Goal: Task Accomplishment & Management: Use online tool/utility

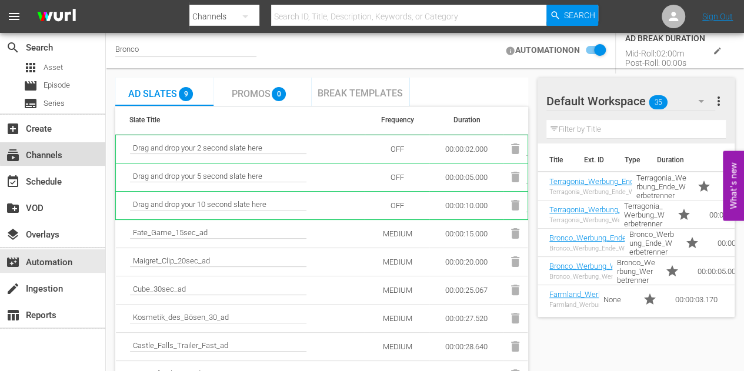
click at [59, 152] on div "subscriptions Channels" at bounding box center [33, 153] width 66 height 11
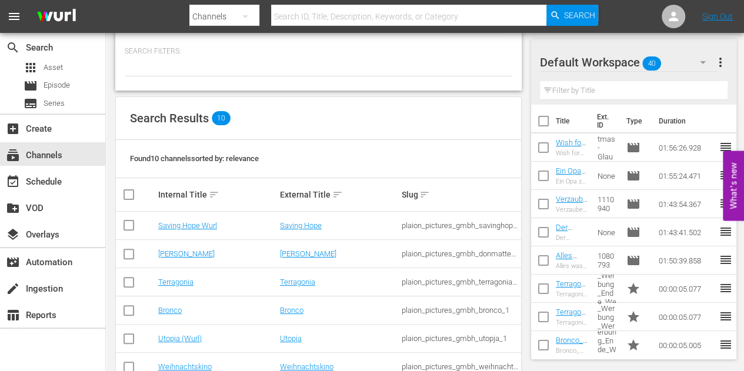
scroll to position [59, 0]
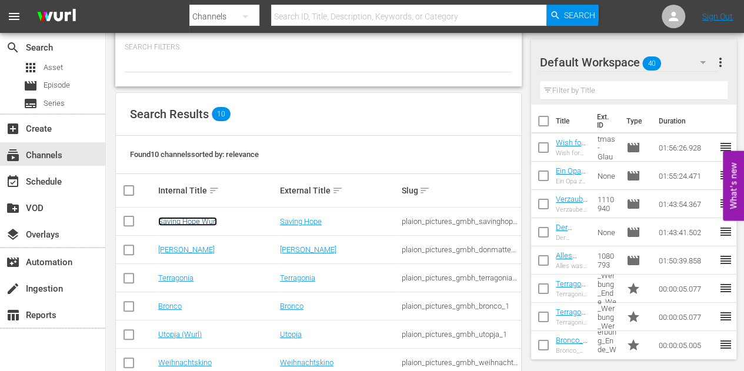
click at [189, 219] on link "Saving Hope Wurl" at bounding box center [187, 221] width 59 height 9
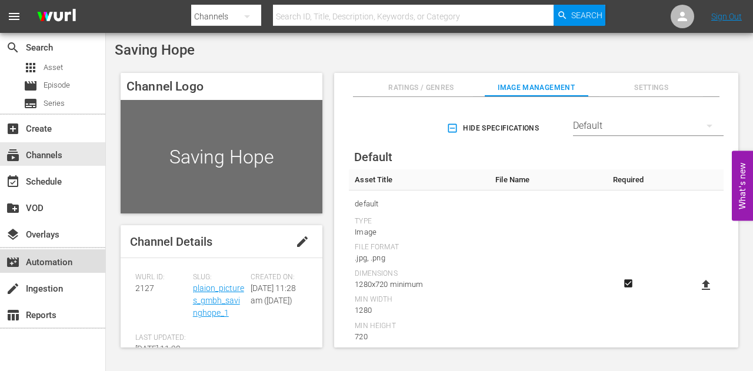
click at [45, 255] on div "movie_filter Automation" at bounding box center [33, 260] width 66 height 11
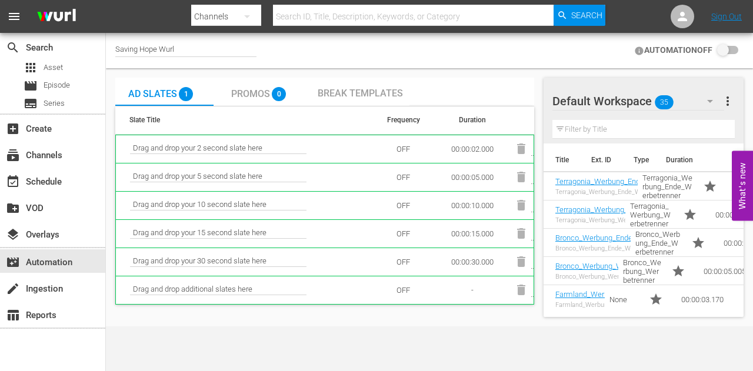
click at [349, 89] on span "Break Templates" at bounding box center [359, 93] width 85 height 11
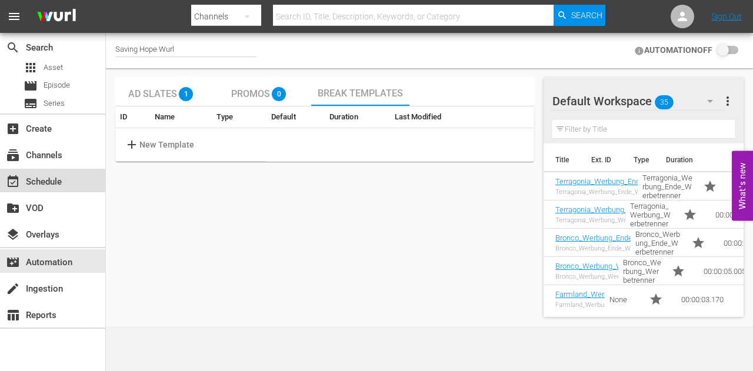
click at [44, 178] on div "event_available Schedule" at bounding box center [33, 180] width 66 height 11
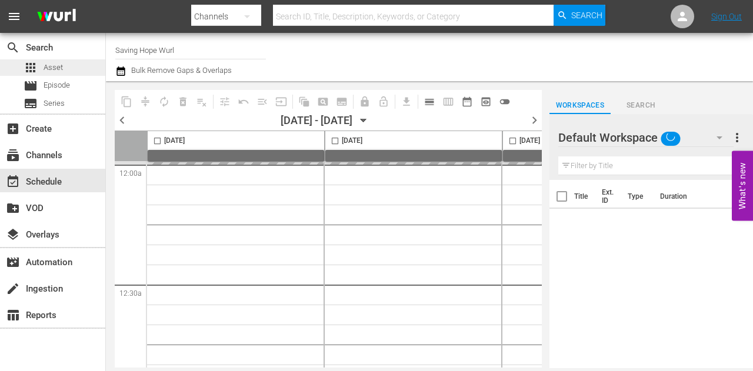
click at [63, 64] on div "apps Asset" at bounding box center [52, 67] width 105 height 16
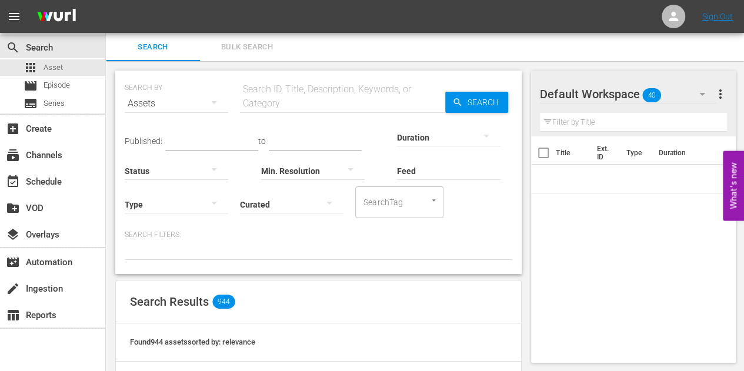
click at [278, 103] on input "text" at bounding box center [342, 103] width 205 height 28
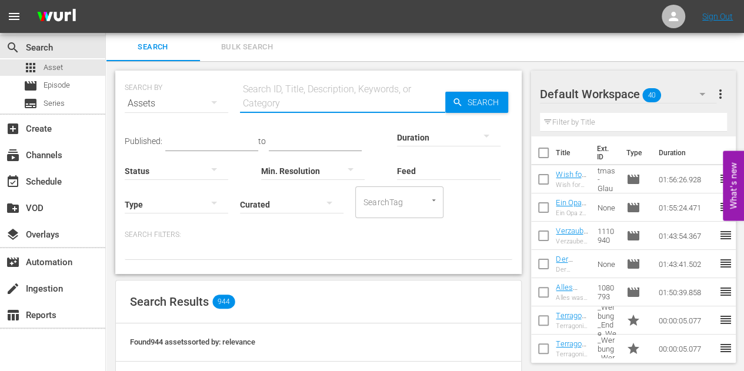
paste input "[PERSON_NAME]"
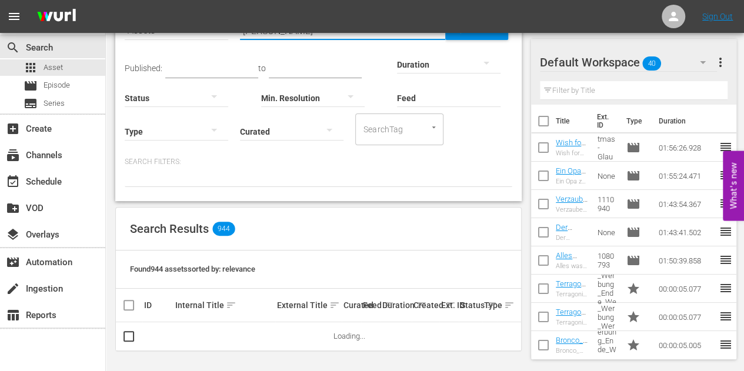
scroll to position [45, 0]
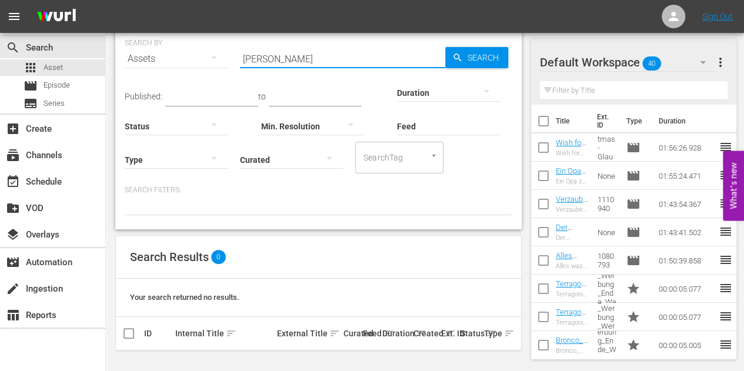
click at [300, 63] on input "[PERSON_NAME]" at bounding box center [342, 59] width 205 height 28
paste input "Djan"
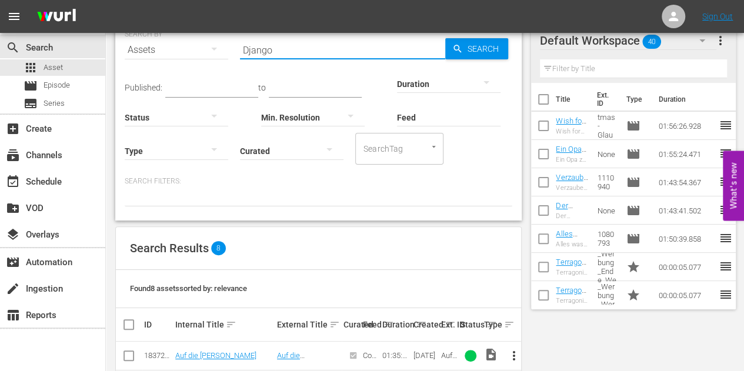
scroll to position [0, 0]
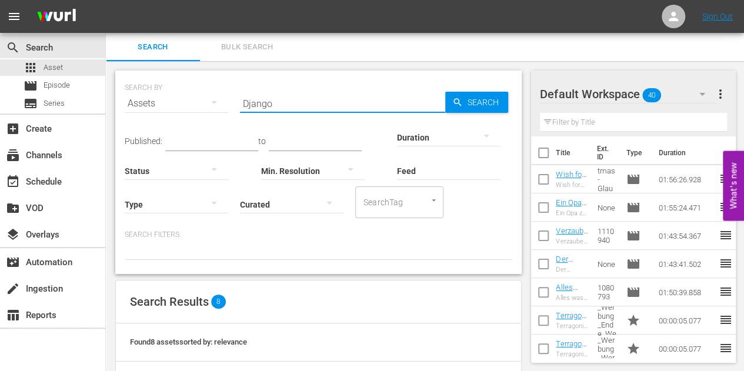
click at [271, 104] on input "Django" at bounding box center [342, 103] width 205 height 28
paste input "Apachen"
click at [293, 105] on input "Apachen" at bounding box center [342, 103] width 205 height 28
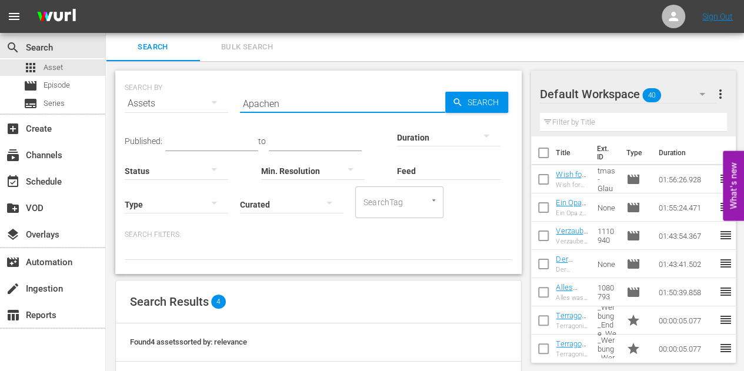
click at [293, 105] on input "Apachen" at bounding box center [342, 103] width 205 height 28
click at [315, 102] on input "Apachen" at bounding box center [342, 103] width 205 height 28
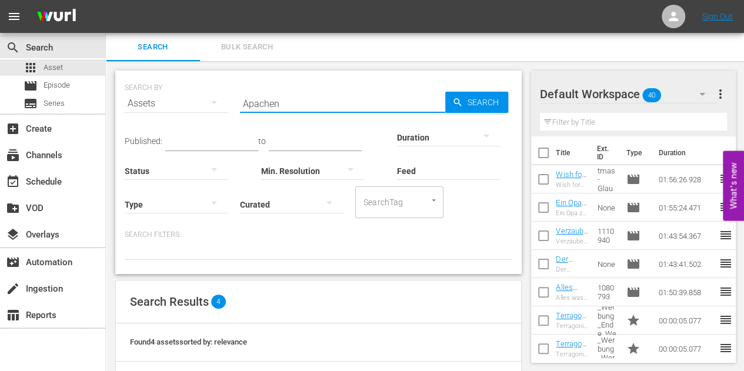
paste input "Blutsbrüder"
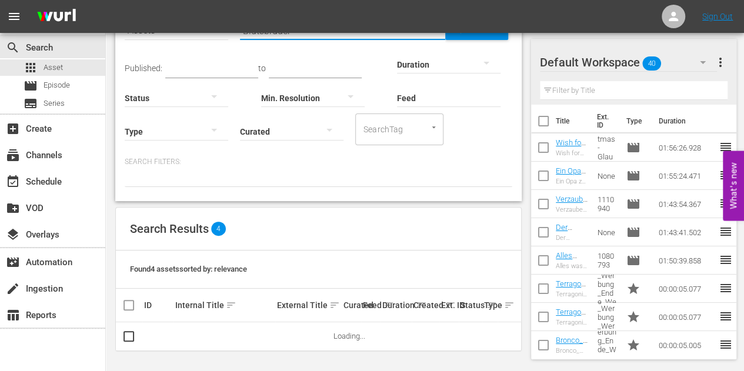
scroll to position [45, 0]
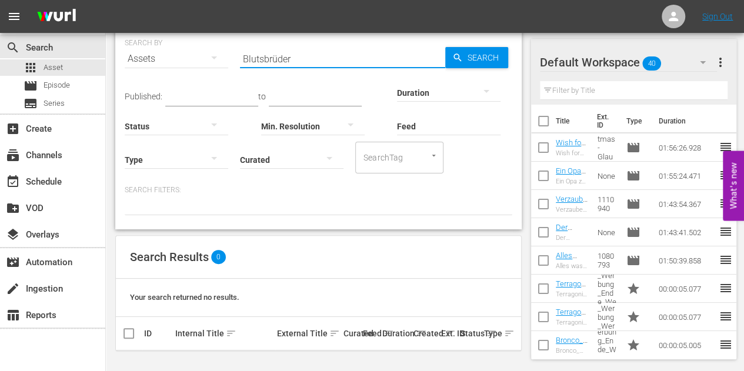
click at [309, 59] on input "Blutsbrüder" at bounding box center [342, 59] width 205 height 28
paste input "[PERSON_NAME]"
click at [297, 63] on input "[PERSON_NAME]" at bounding box center [342, 59] width 205 height 28
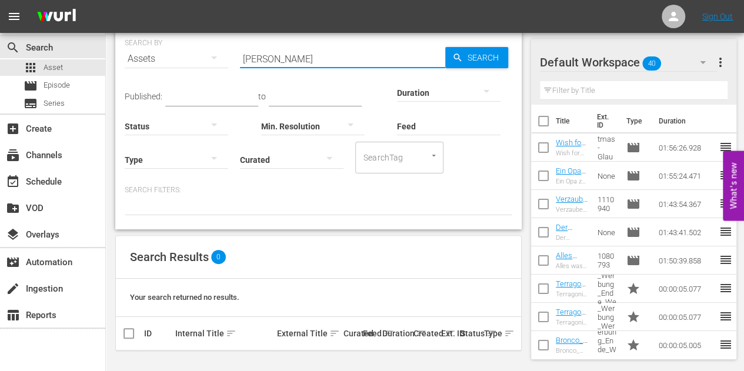
click at [297, 63] on input "[PERSON_NAME]" at bounding box center [342, 59] width 205 height 28
paste input "General [PERSON_NAME] letzte Schlacht"
click at [294, 58] on input "General [PERSON_NAME] letzte Schlacht" at bounding box center [342, 59] width 205 height 28
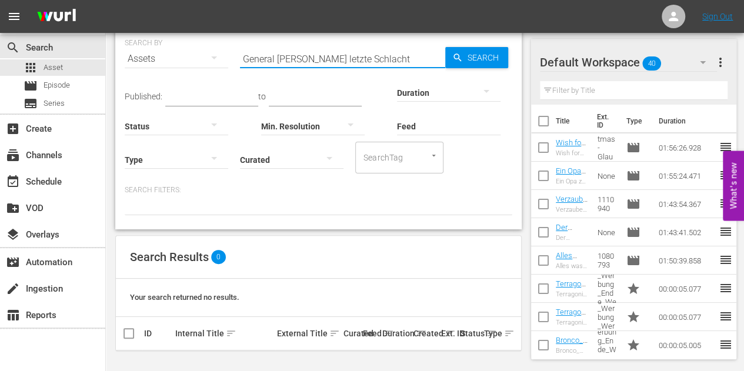
click at [294, 58] on input "General [PERSON_NAME] letzte Schlacht" at bounding box center [342, 59] width 205 height 28
paste input "Companeros"
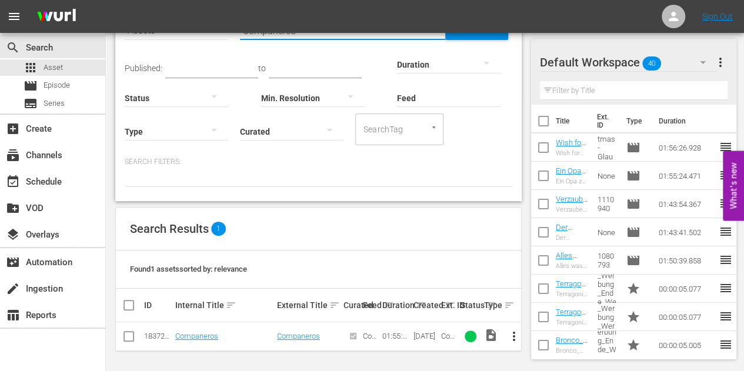
scroll to position [0, 0]
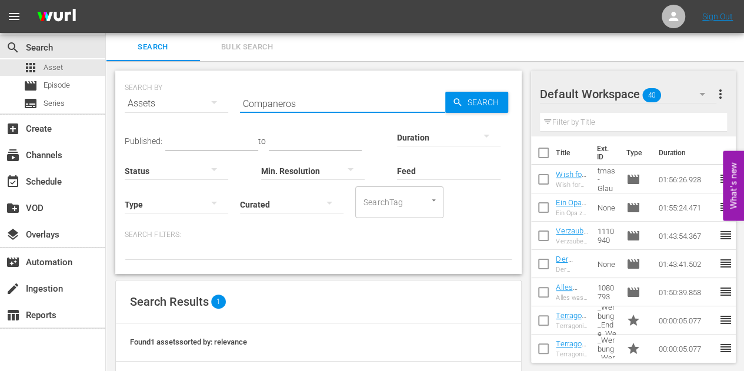
click at [314, 107] on input "Companeros" at bounding box center [342, 103] width 205 height 28
paste input "Die Erlösung des [PERSON_NAME]"
click at [375, 105] on input "Die Erlösung des [PERSON_NAME]" at bounding box center [342, 103] width 205 height 28
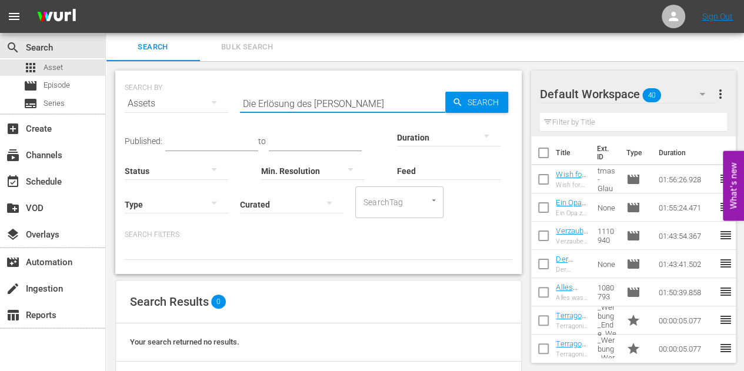
click at [375, 105] on input "Die Erlösung des [PERSON_NAME]" at bounding box center [342, 103] width 205 height 28
click at [292, 113] on input "Big Kill" at bounding box center [342, 103] width 205 height 28
click at [286, 109] on input "Big Kill" at bounding box center [342, 103] width 205 height 28
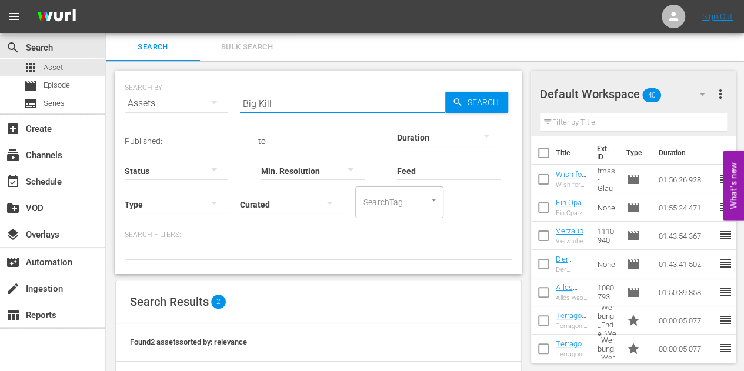
click at [286, 109] on input "Big Kill" at bounding box center [342, 103] width 205 height 28
paste input "tt0136478"
click at [305, 104] on input "tt0136478" at bounding box center [342, 103] width 205 height 28
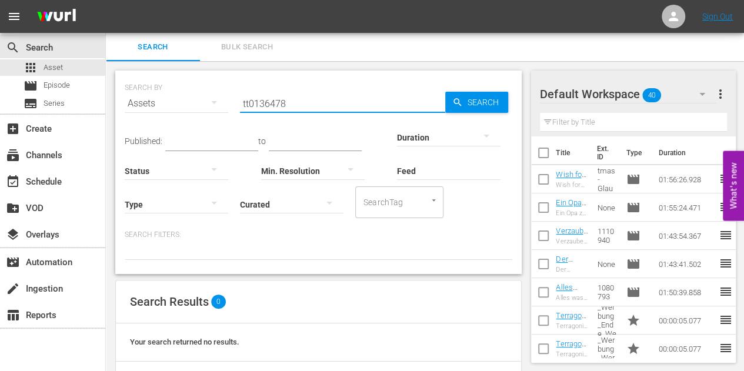
click at [308, 106] on input "tt0136478" at bounding box center [342, 103] width 205 height 28
paste input "Der Kampf der Brüder"
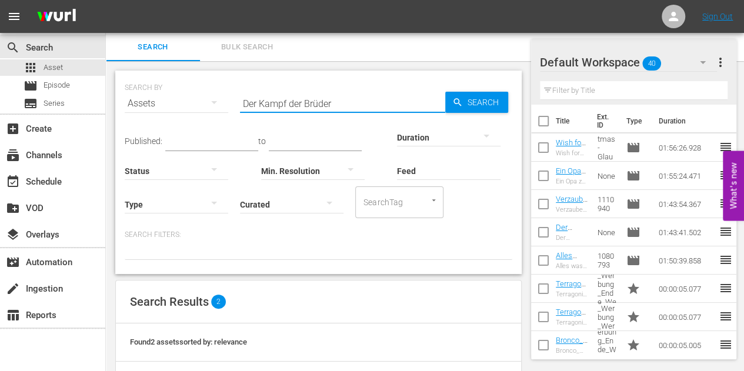
scroll to position [102, 0]
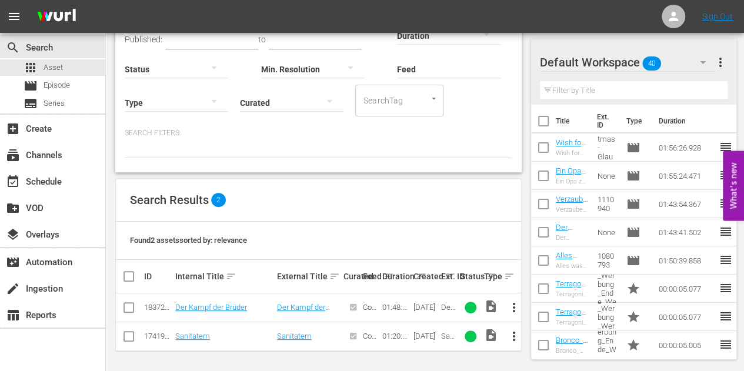
type input "Der Kampf der Brüder"
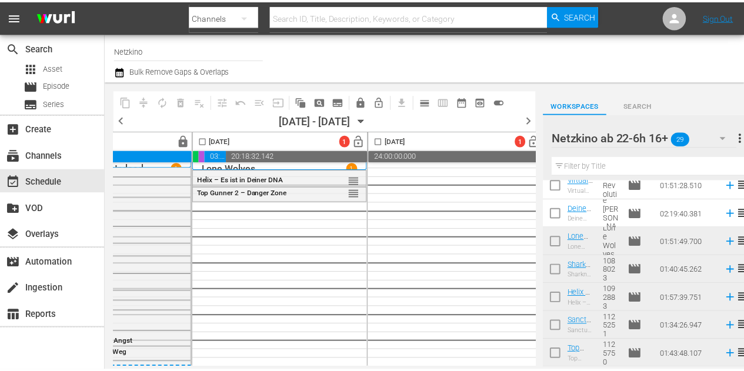
scroll to position [11, 496]
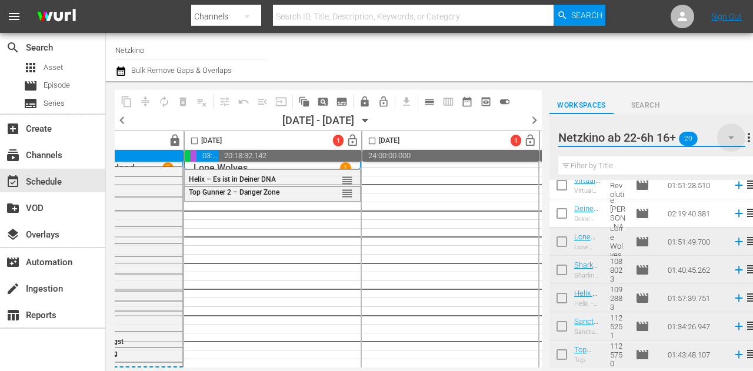
click at [724, 139] on icon "button" at bounding box center [731, 138] width 14 height 14
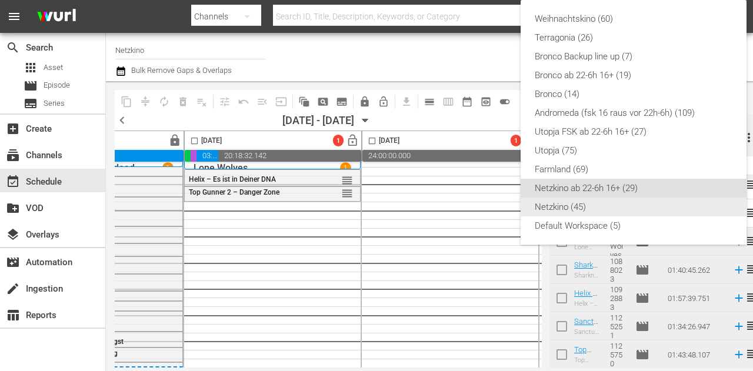
click at [567, 203] on div "Netzkino (45)" at bounding box center [633, 207] width 198 height 19
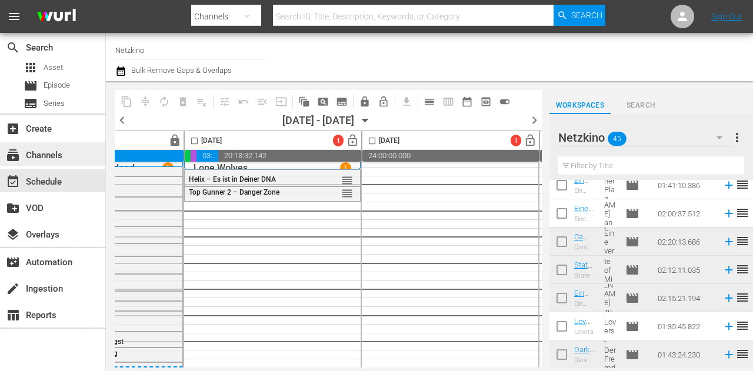
click at [66, 161] on div "subscriptions Channels" at bounding box center [52, 154] width 105 height 24
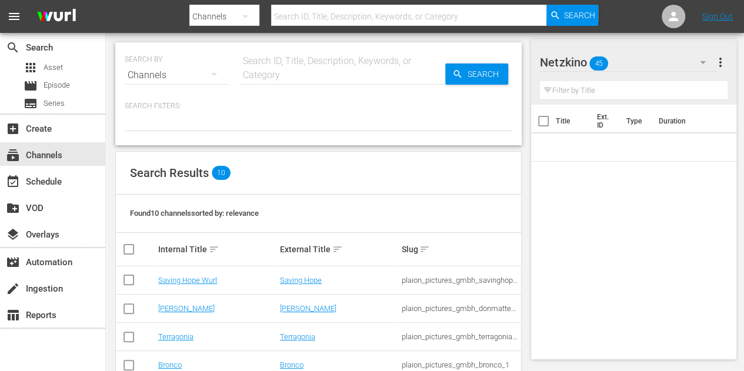
scroll to position [59, 0]
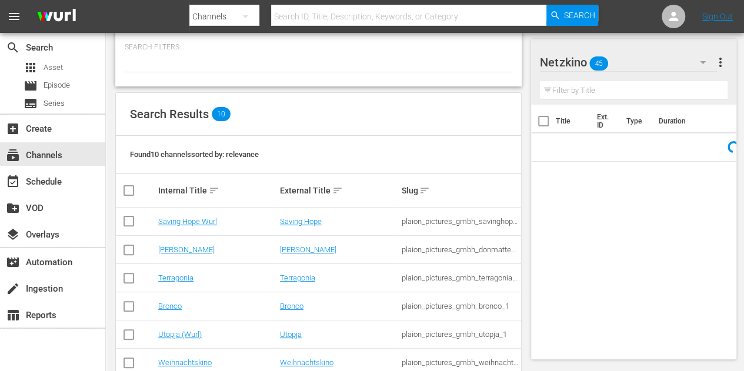
click at [194, 215] on td "Saving Hope Wurl" at bounding box center [217, 222] width 122 height 28
click at [190, 219] on link "Saving Hope Wurl" at bounding box center [187, 221] width 59 height 9
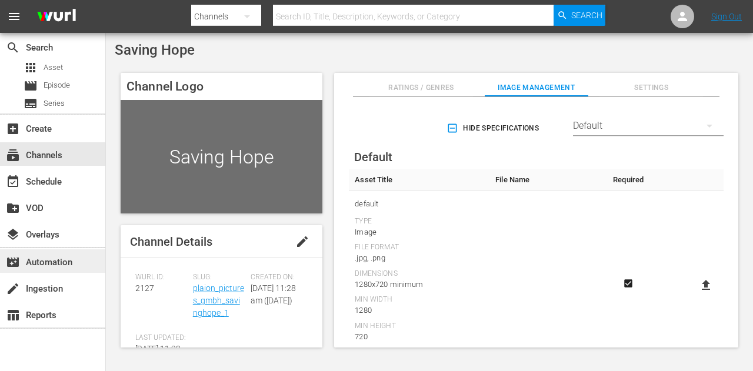
click at [45, 262] on div "movie_filter Automation" at bounding box center [33, 260] width 66 height 11
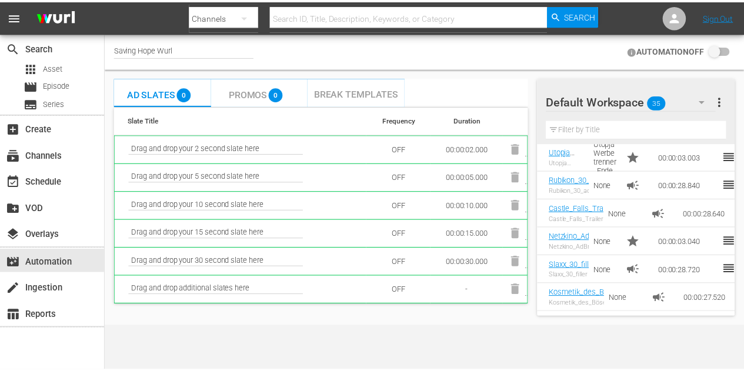
scroll to position [235, 0]
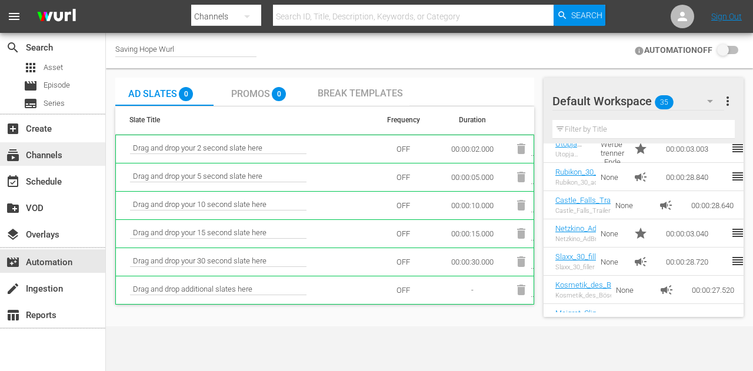
click at [65, 153] on div "subscriptions Channels" at bounding box center [33, 153] width 66 height 11
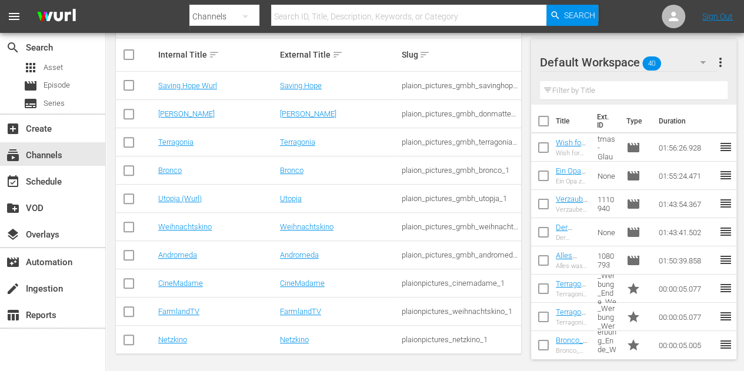
scroll to position [198, 0]
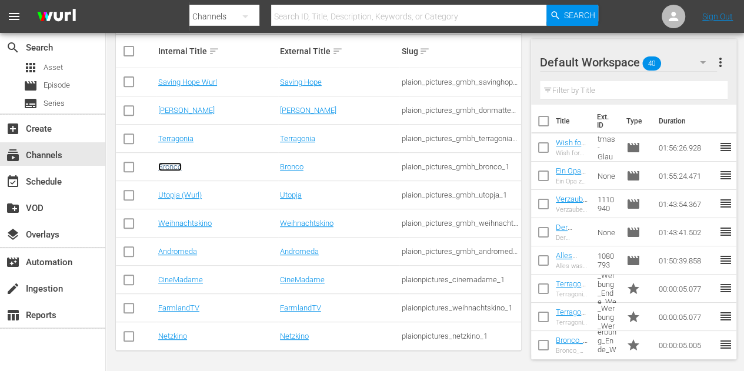
click at [175, 163] on link "Bronco" at bounding box center [170, 166] width 24 height 9
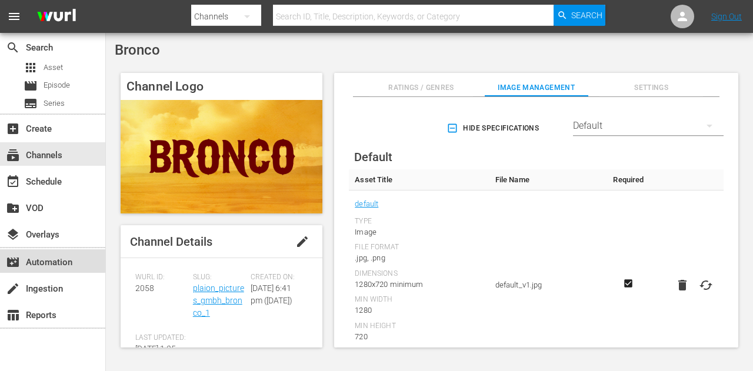
click at [45, 259] on div "movie_filter Automation" at bounding box center [33, 260] width 66 height 11
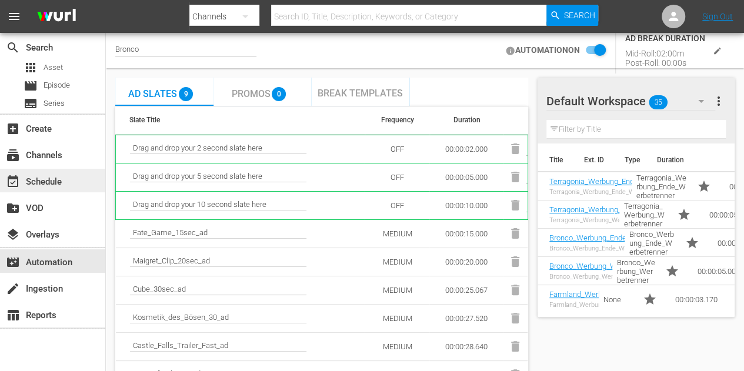
click at [66, 176] on div "event_available Schedule" at bounding box center [52, 181] width 105 height 24
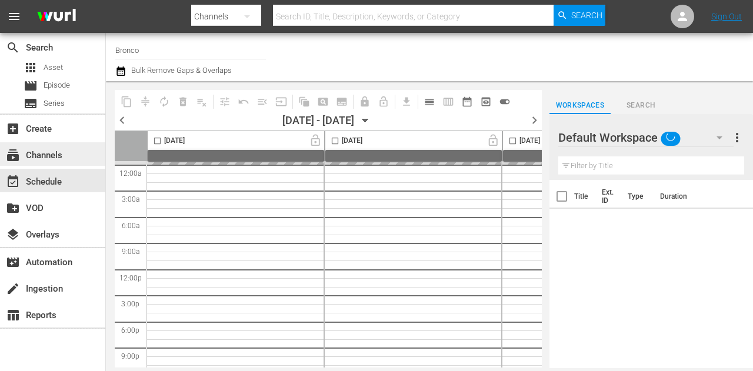
click at [55, 158] on div "subscriptions Channels" at bounding box center [33, 153] width 66 height 11
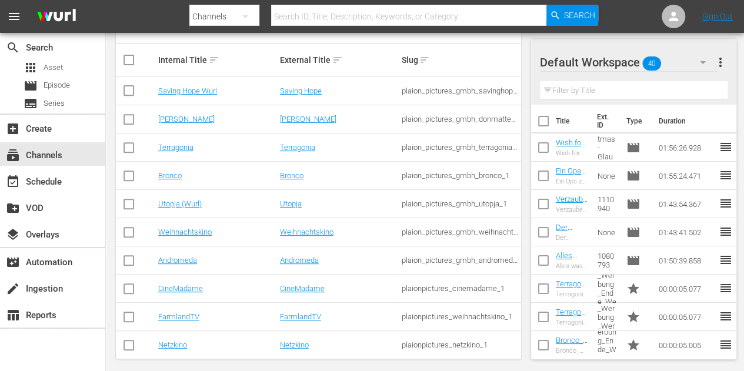
scroll to position [198, 0]
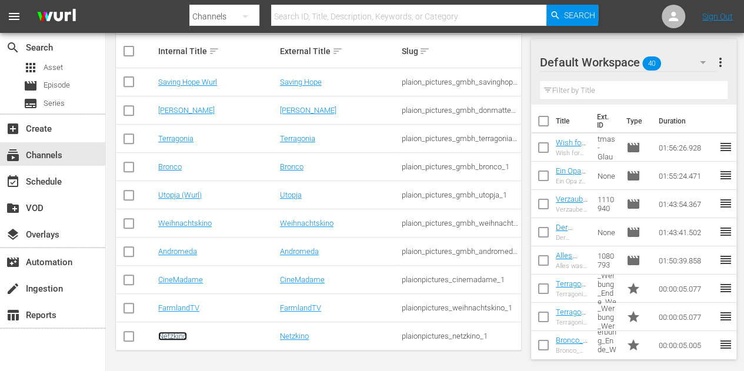
click at [163, 338] on link "Netzkino" at bounding box center [172, 336] width 29 height 9
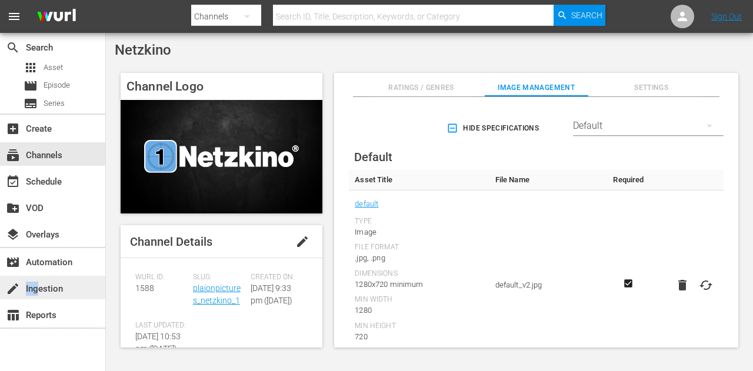
click at [39, 292] on div "create Ingestion" at bounding box center [33, 287] width 66 height 11
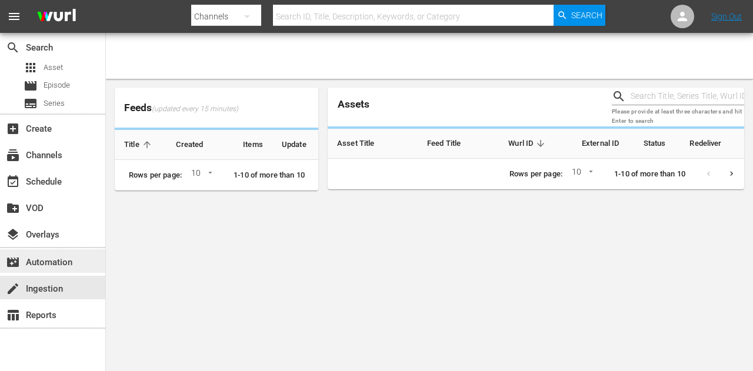
click at [54, 266] on div "movie_filter Automation" at bounding box center [33, 260] width 66 height 11
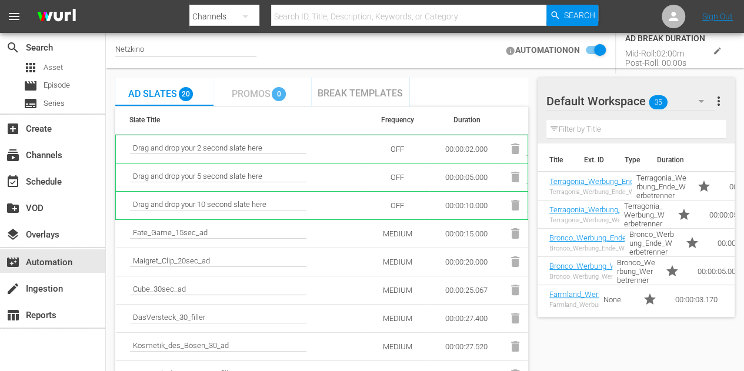
click at [256, 92] on span "Promos" at bounding box center [250, 93] width 39 height 11
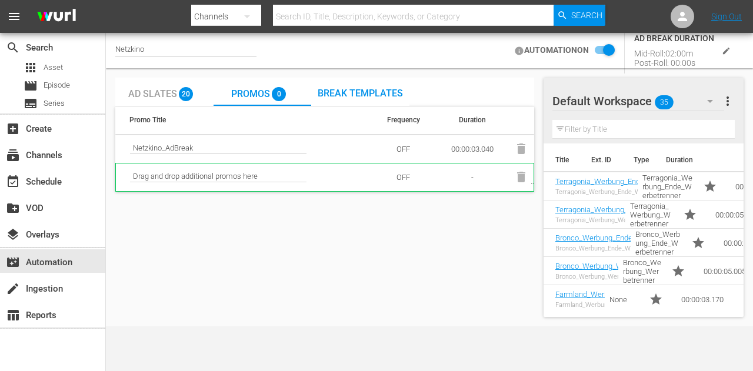
click at [366, 91] on span "Break Templates" at bounding box center [359, 93] width 85 height 11
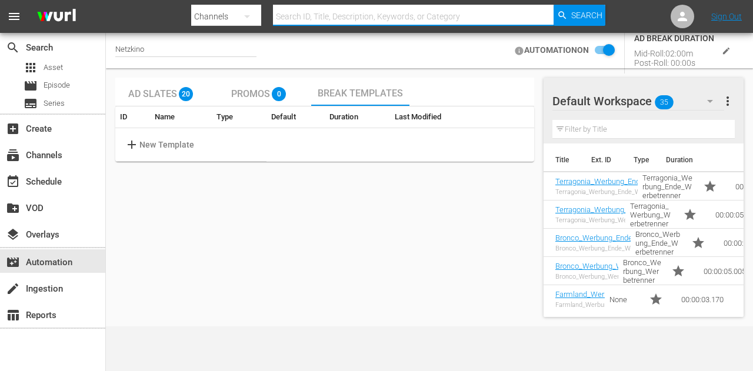
click at [310, 11] on input "text" at bounding box center [413, 16] width 280 height 28
paste input "Die Erlösung des Henry Myers"
type input "Die Erlösung des Henry Myers"
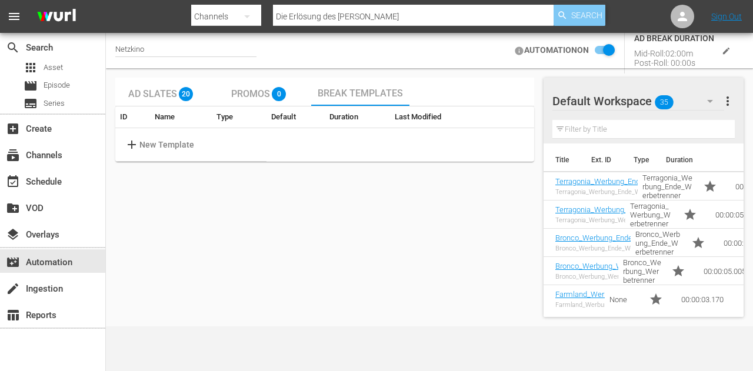
click at [559, 18] on icon "button" at bounding box center [562, 15] width 11 height 11
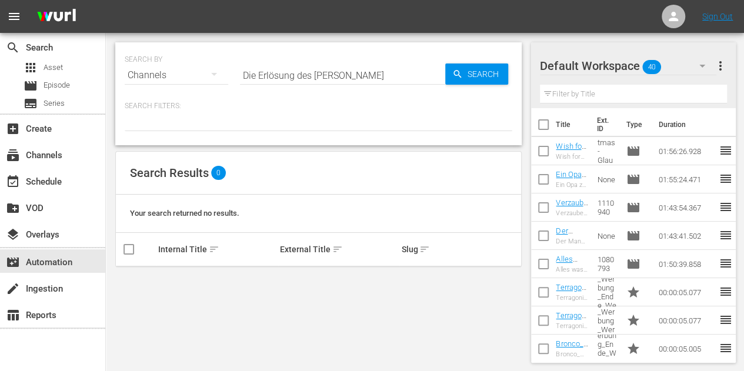
click at [383, 74] on input "Die Erlösung des [PERSON_NAME]" at bounding box center [342, 75] width 205 height 28
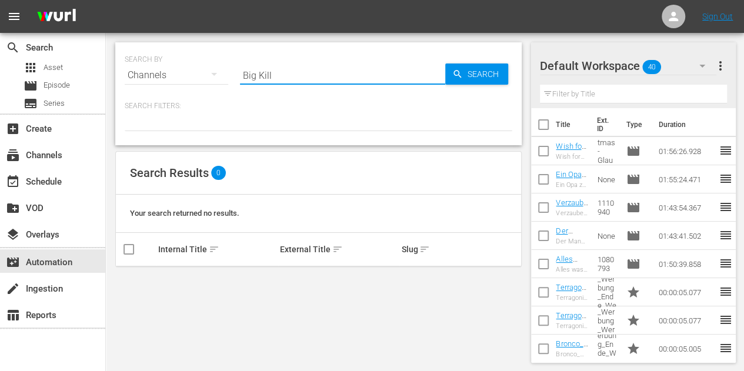
type input "Big Kill"
click at [276, 74] on input "Big Kill" at bounding box center [342, 75] width 205 height 28
